Goal: Transaction & Acquisition: Purchase product/service

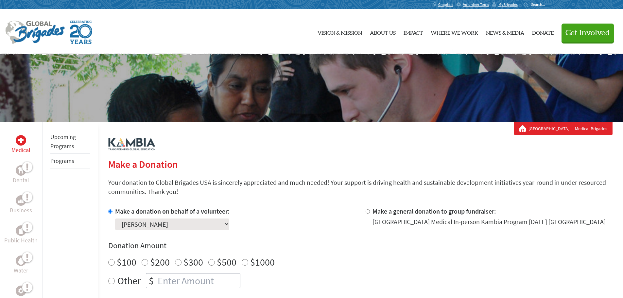
scroll to position [65, 0]
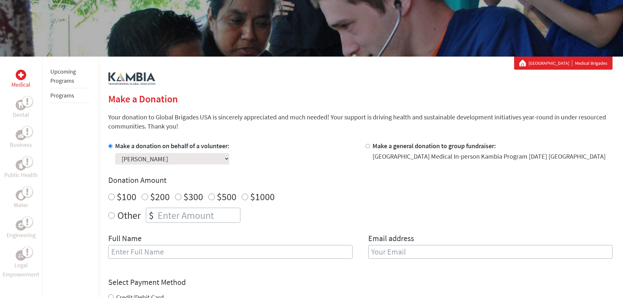
radio input "true"
click at [225, 217] on input "number" at bounding box center [198, 215] width 84 height 14
type input "250"
click at [223, 251] on input "text" at bounding box center [230, 252] width 244 height 14
type input "Mckenzie Toler"
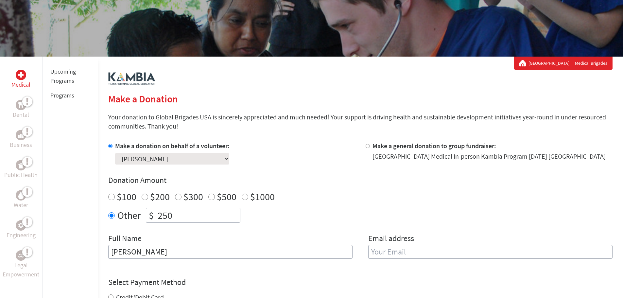
click at [416, 250] on input "email" at bounding box center [490, 252] width 244 height 14
click at [422, 249] on input "email" at bounding box center [490, 252] width 244 height 14
click at [389, 256] on input "email" at bounding box center [490, 252] width 244 height 14
type input "courtney.molchan@valpo.edu"
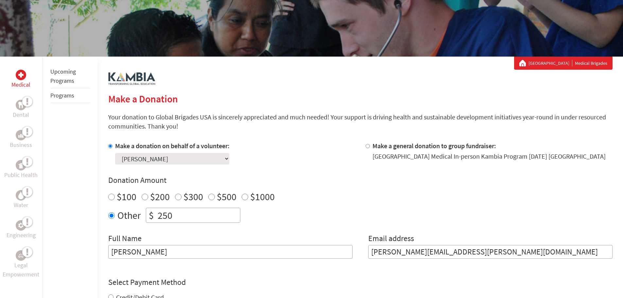
scroll to position [131, 0]
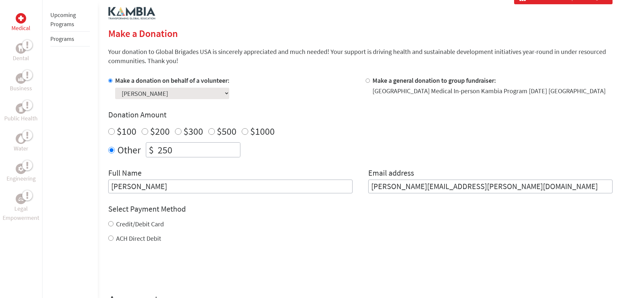
click at [110, 231] on div "Credit/Debit Card ACH Direct Debit" at bounding box center [360, 232] width 505 height 24
click at [112, 225] on input "Credit/Debit Card" at bounding box center [110, 223] width 5 height 5
radio input "true"
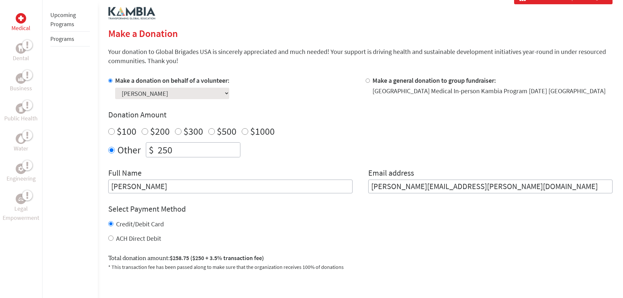
scroll to position [196, 0]
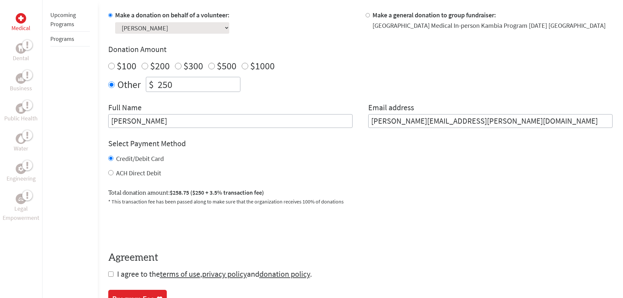
click at [113, 273] on input "checkbox" at bounding box center [110, 274] width 5 height 5
checkbox input "true"
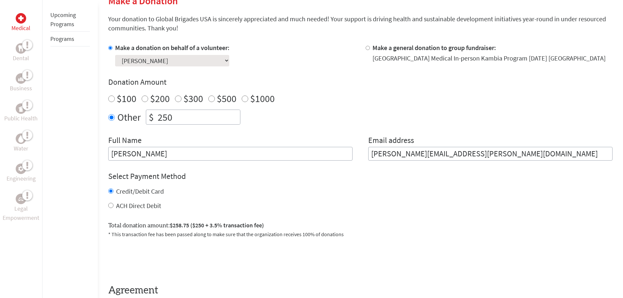
scroll to position [262, 0]
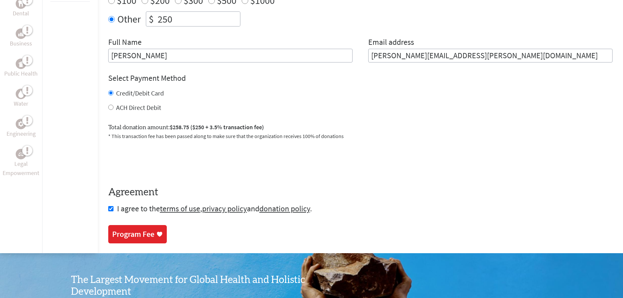
click at [138, 236] on div "Program Fee" at bounding box center [133, 234] width 42 height 10
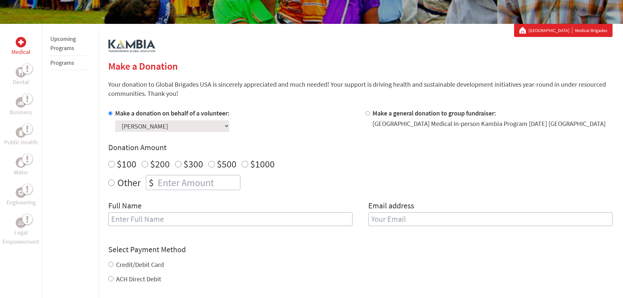
click at [211, 125] on select "Select a volunteer... [PERSON_NAME] [PERSON_NAME] [PERSON_NAME] [PERSON_NAME]" at bounding box center [172, 125] width 114 height 11
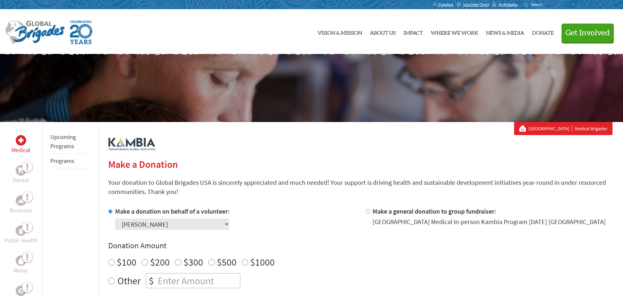
click at [73, 163] on link "Programs" at bounding box center [62, 161] width 24 height 8
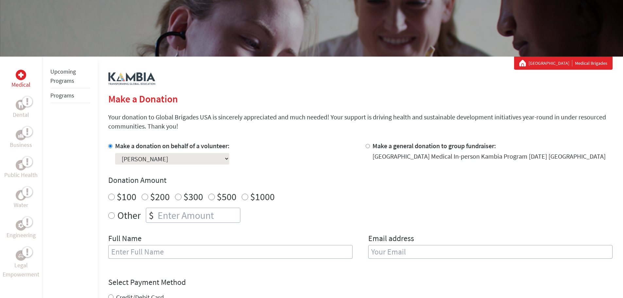
scroll to position [98, 0]
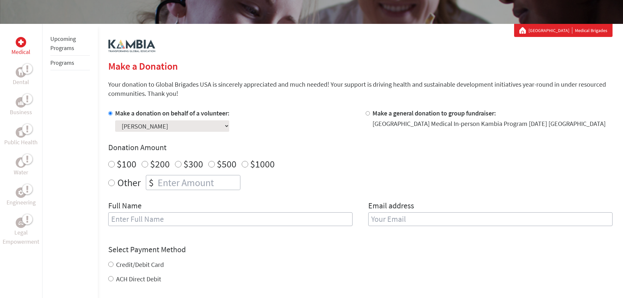
radio input "true"
click at [173, 185] on input "number" at bounding box center [198, 182] width 84 height 14
type input "135"
click at [192, 219] on input "text" at bounding box center [230, 219] width 244 height 14
type input "[PERSON_NAME]"
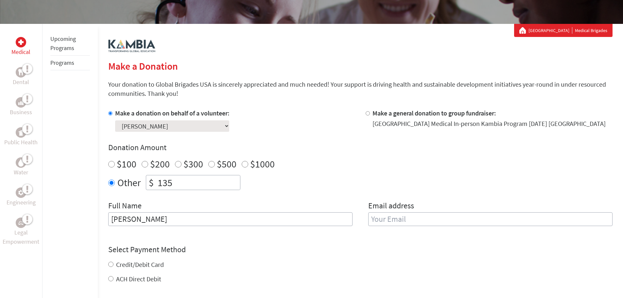
click at [398, 217] on input "email" at bounding box center [490, 219] width 244 height 14
type input "courtney.molchan@valpo.edu"
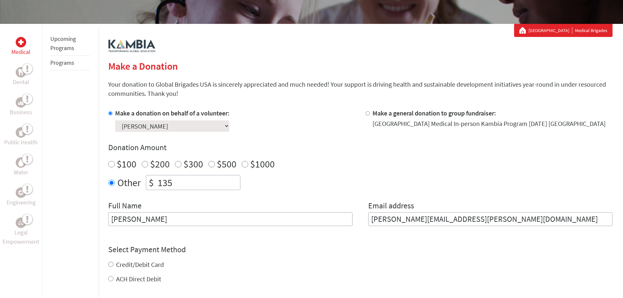
click at [111, 264] on div "Credit/Debit Card ACH Direct Debit" at bounding box center [360, 272] width 505 height 24
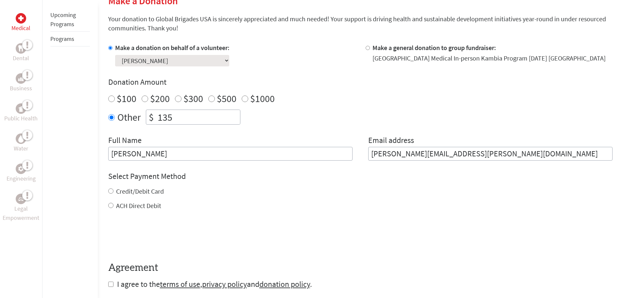
click at [110, 284] on input "checkbox" at bounding box center [110, 284] width 5 height 5
checkbox input "true"
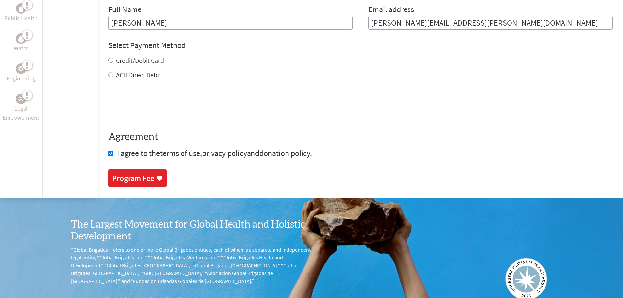
scroll to position [327, 0]
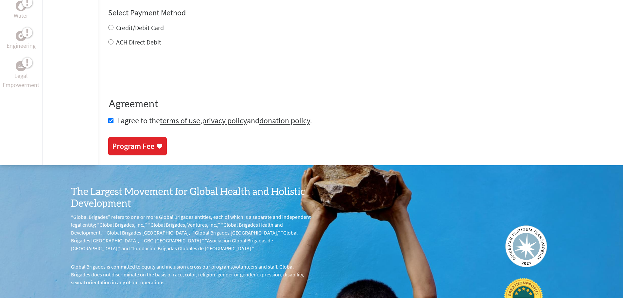
click at [152, 150] on div "Program Fee" at bounding box center [133, 146] width 42 height 10
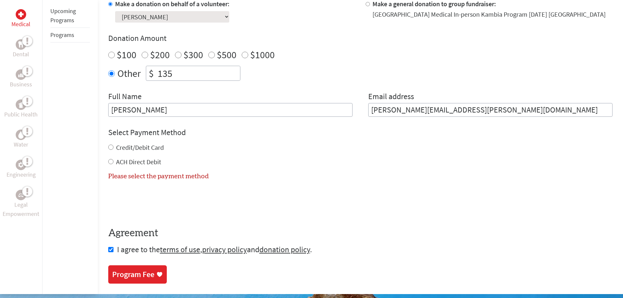
scroll to position [207, 0]
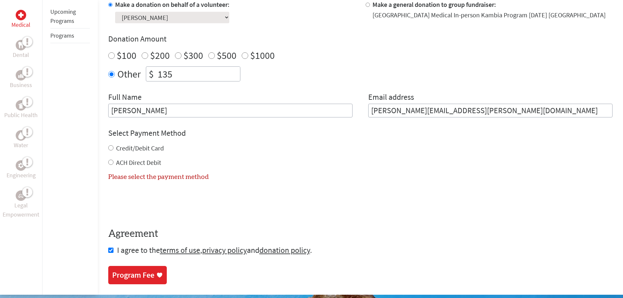
click at [110, 149] on input "Credit/Debit Card" at bounding box center [110, 147] width 5 height 5
radio input "true"
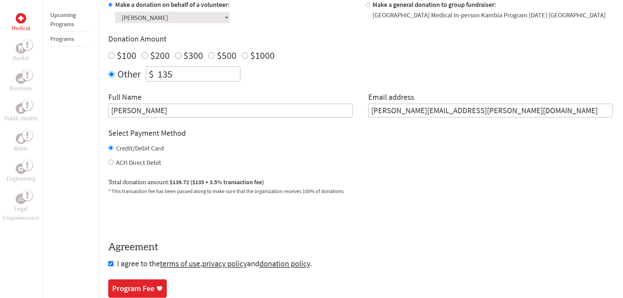
scroll to position [272, 0]
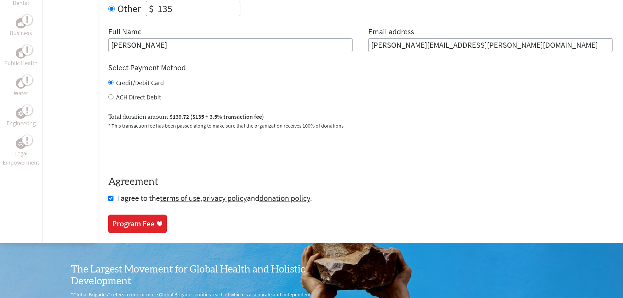
click at [146, 223] on div "Program Fee" at bounding box center [133, 224] width 42 height 10
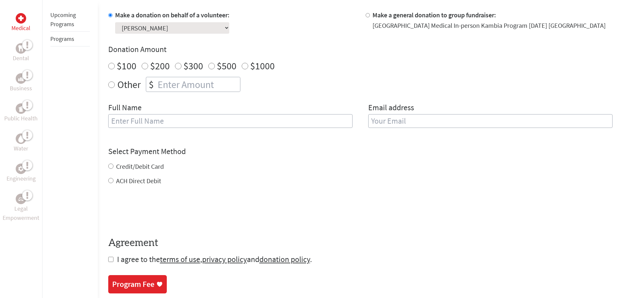
scroll to position [229, 0]
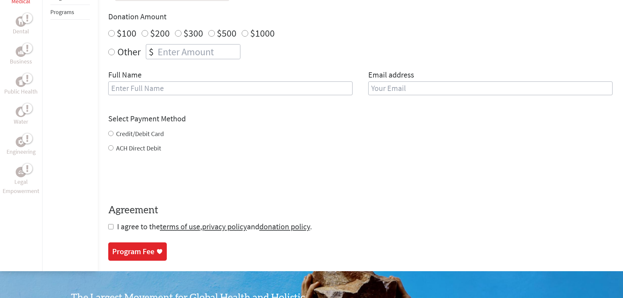
click at [185, 87] on input "text" at bounding box center [230, 88] width 244 height 14
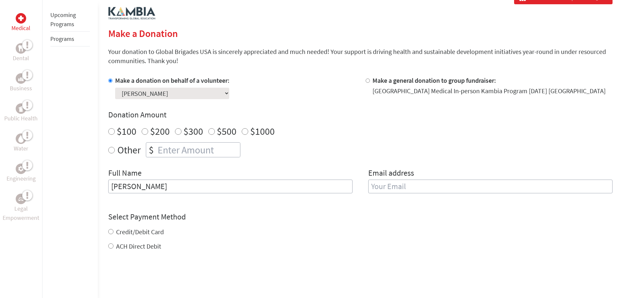
type input "[PERSON_NAME]"
click at [453, 184] on input "email" at bounding box center [490, 187] width 244 height 14
type input "courtney.molchan@valpo.edu"
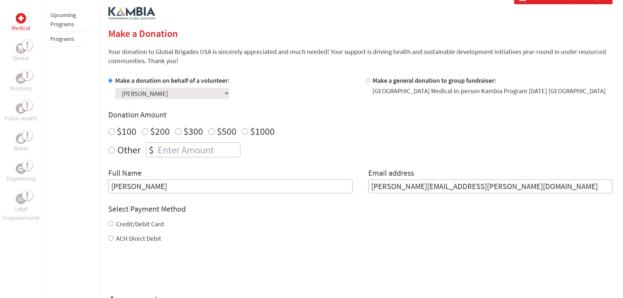
click at [110, 232] on div "Credit/Debit Card ACH Direct Debit" at bounding box center [360, 232] width 505 height 24
click at [111, 226] on input "Credit/Debit Card" at bounding box center [110, 223] width 5 height 5
radio input "true"
click at [214, 150] on input "number" at bounding box center [198, 150] width 84 height 14
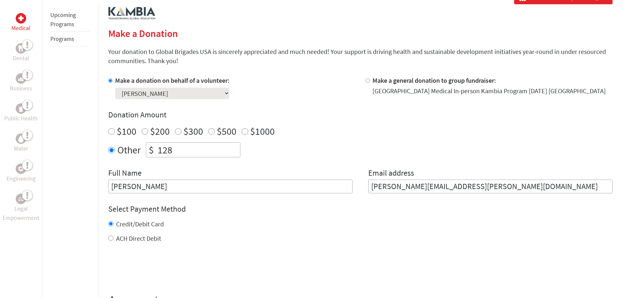
type input "128"
click at [296, 246] on form "Make a donation on behalf of a volunteer: Select a volunteer... Adison Dyksterh…" at bounding box center [360, 199] width 505 height 246
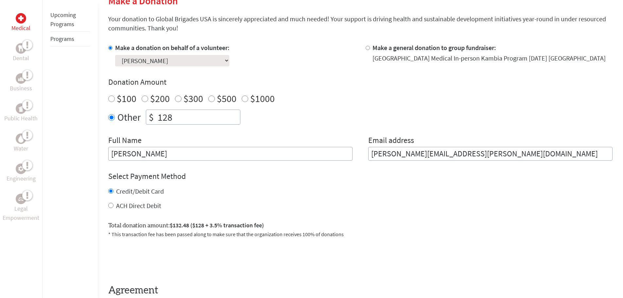
scroll to position [196, 0]
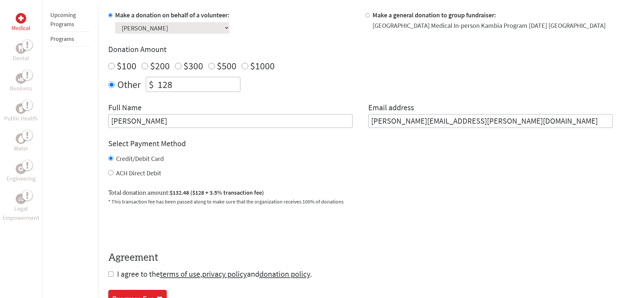
click at [110, 276] on input "checkbox" at bounding box center [110, 274] width 5 height 5
checkbox input "true"
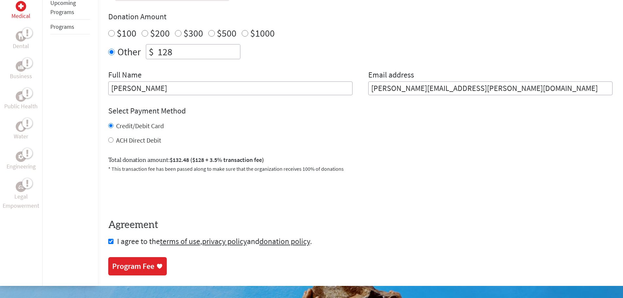
scroll to position [262, 0]
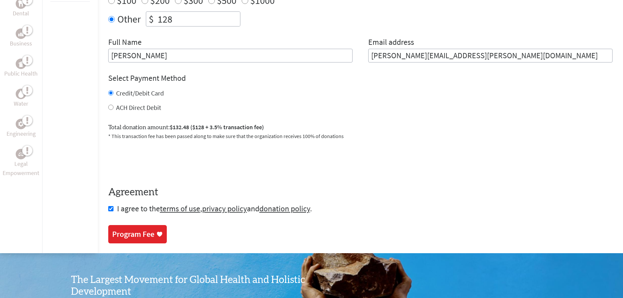
click at [148, 240] on link "Program Fee" at bounding box center [137, 234] width 59 height 18
